Goal: Complete application form: Complete application form

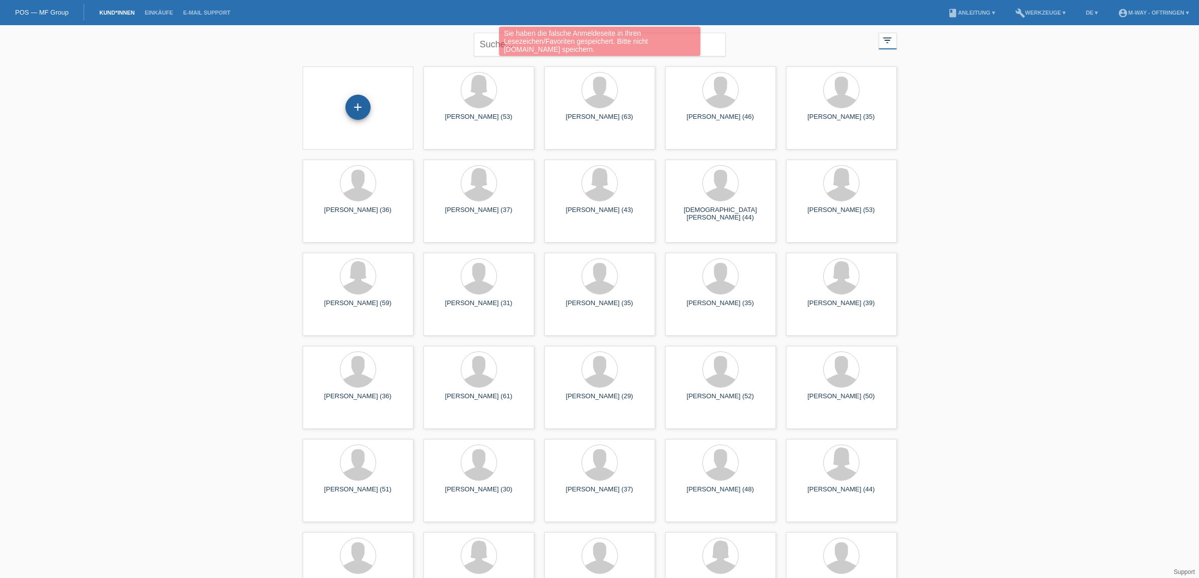
click at [361, 100] on div "+" at bounding box center [358, 107] width 25 height 25
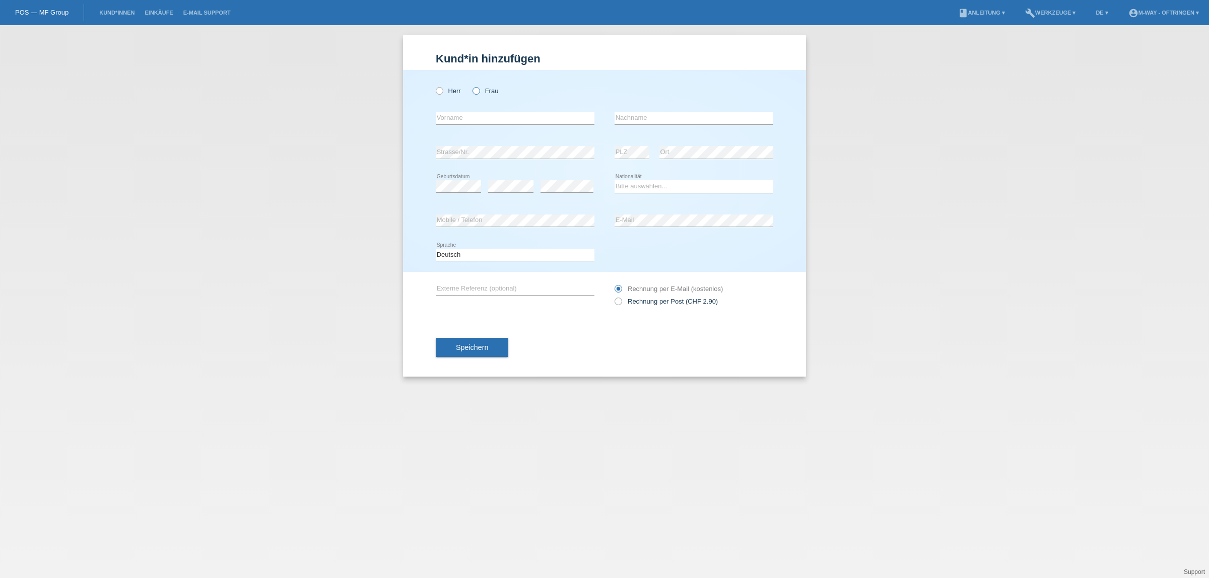
click at [471, 86] on icon at bounding box center [471, 86] width 0 height 0
click at [473, 91] on input "Frau" at bounding box center [475, 90] width 7 height 7
radio input "true"
click at [465, 114] on input "text" at bounding box center [515, 118] width 159 height 13
type input "Dragana"
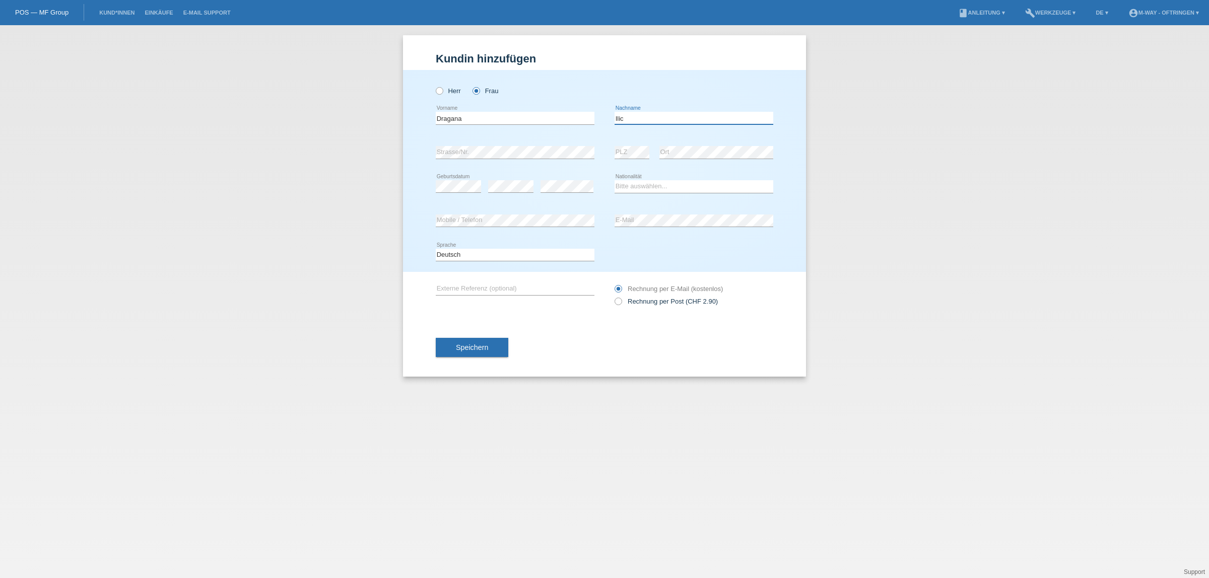
type input "Ilic"
click at [630, 182] on select "Bitte auswählen... Schweiz Deutschland Liechtenstein Österreich ------------ Af…" at bounding box center [694, 186] width 159 height 12
select select "CH"
click at [615, 180] on select "Bitte auswählen... Schweiz Deutschland Liechtenstein Österreich ------------ Af…" at bounding box center [694, 186] width 159 height 12
click at [475, 344] on span "Speichern" at bounding box center [472, 348] width 32 height 8
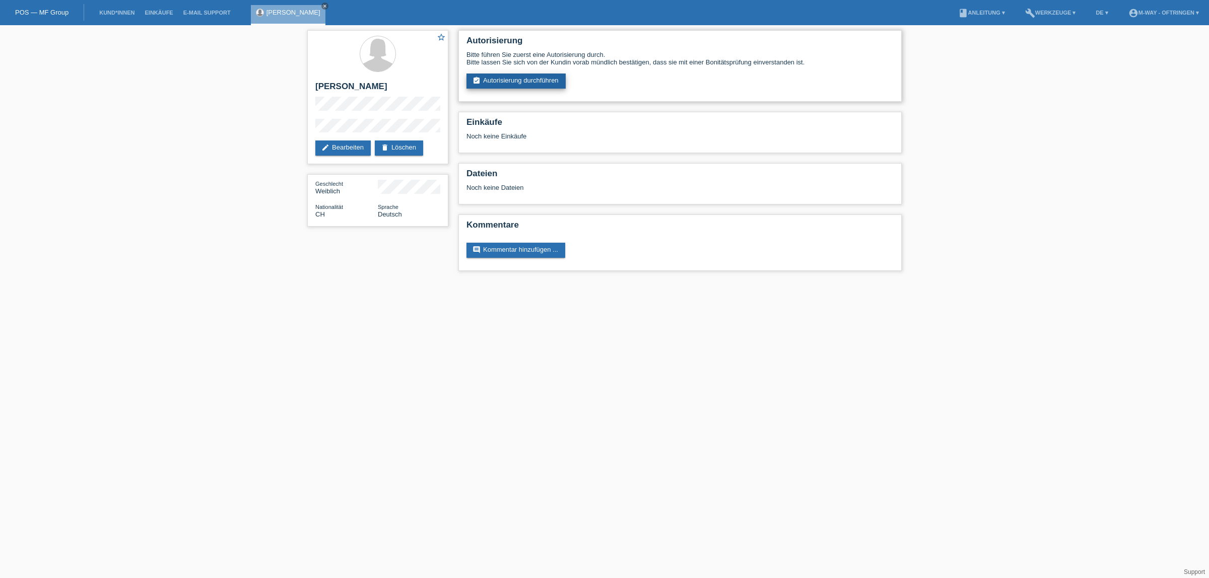
click at [534, 76] on link "assignment_turned_in Autorisierung durchführen" at bounding box center [515, 81] width 99 height 15
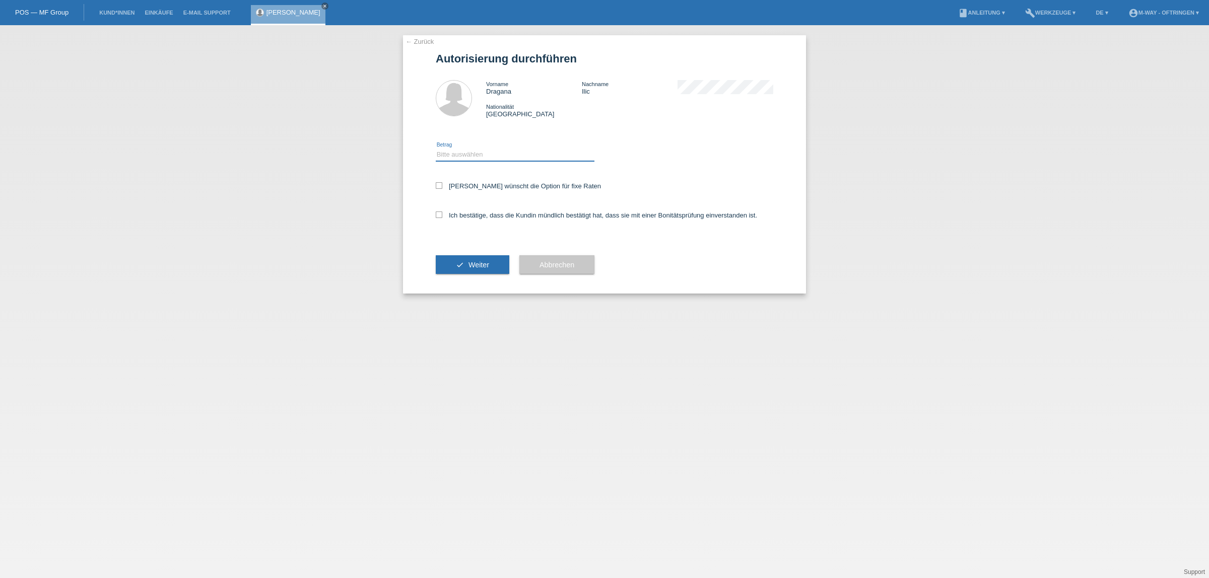
click at [494, 155] on select "Bitte auswählen CHF 1.00 - CHF 499.00 CHF 500.00 - CHF 1'999.00 CHF 2'000.00 - …" at bounding box center [515, 155] width 159 height 12
select select "3"
click at [436, 149] on select "Bitte auswählen CHF 1.00 - CHF 499.00 CHF 500.00 - CHF 1'999.00 CHF 2'000.00 - …" at bounding box center [515, 155] width 159 height 12
click at [440, 184] on icon at bounding box center [439, 185] width 7 height 7
click at [440, 184] on input "Kundin wünscht die Option für fixe Raten" at bounding box center [439, 185] width 7 height 7
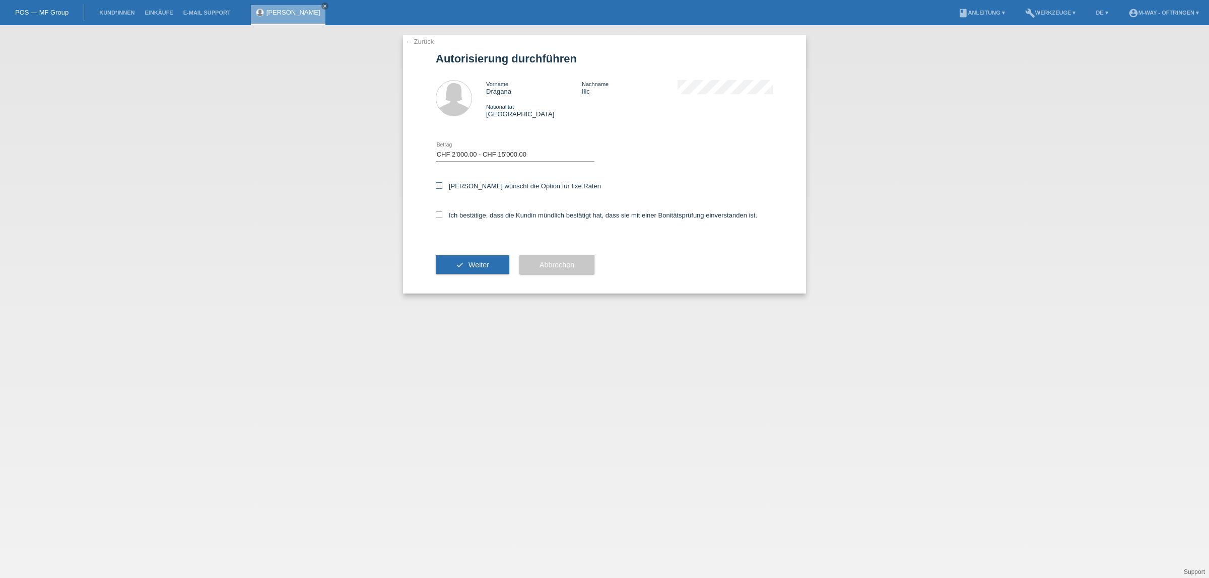
checkbox input "true"
click at [441, 215] on icon at bounding box center [439, 215] width 7 height 7
click at [441, 215] on input "Ich bestätige, dass die Kundin mündlich bestätigt hat, dass sie mit einer Bonit…" at bounding box center [439, 215] width 7 height 7
checkbox input "true"
click at [440, 261] on button "check Weiter" at bounding box center [473, 264] width 74 height 19
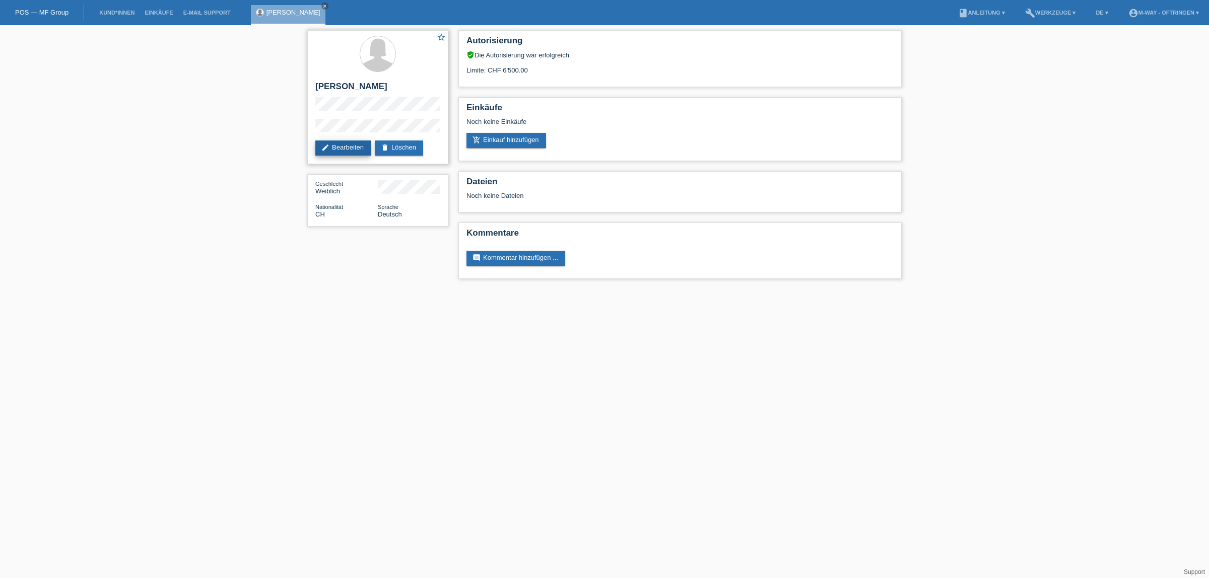
click at [344, 145] on link "edit Bearbeiten" at bounding box center [342, 148] width 55 height 15
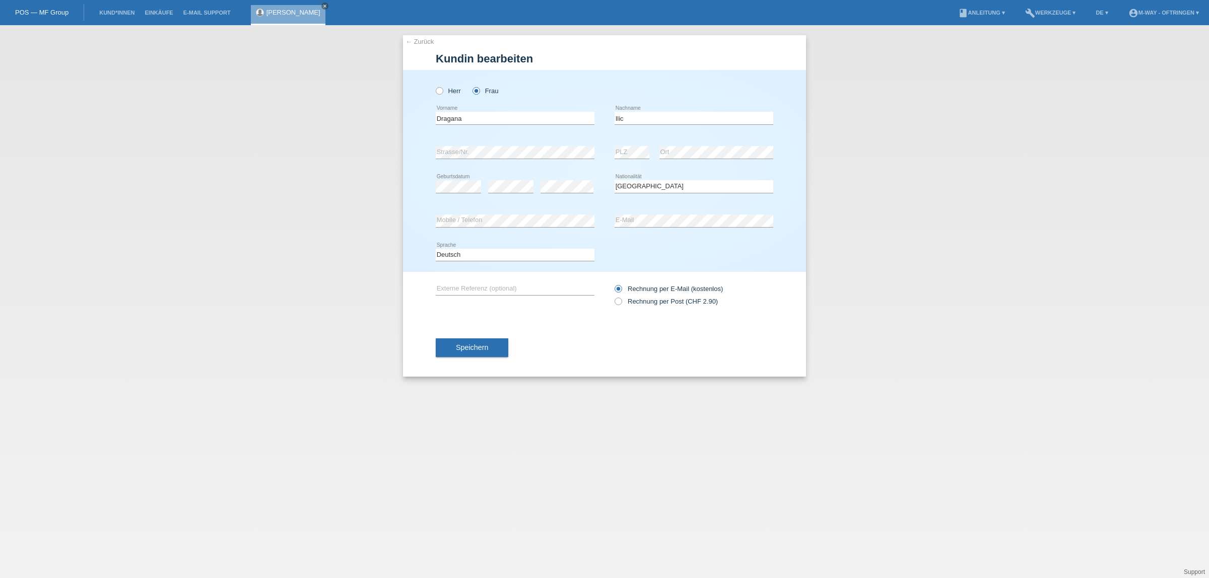
select select "CH"
